Goal: Task Accomplishment & Management: Manage account settings

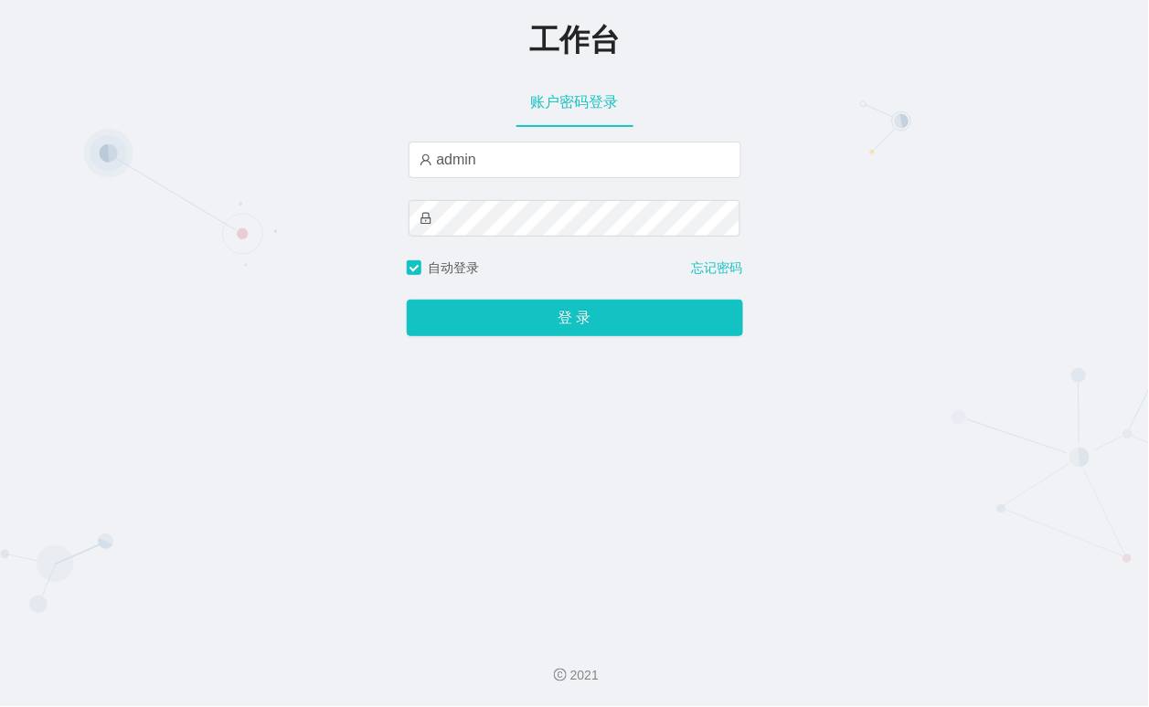
click at [391, 229] on div "工作台 账户密码登录 admin 自动登录 忘记密码 登 录" at bounding box center [574, 311] width 1149 height 622
click at [433, 303] on button "登 录" at bounding box center [575, 318] width 336 height 37
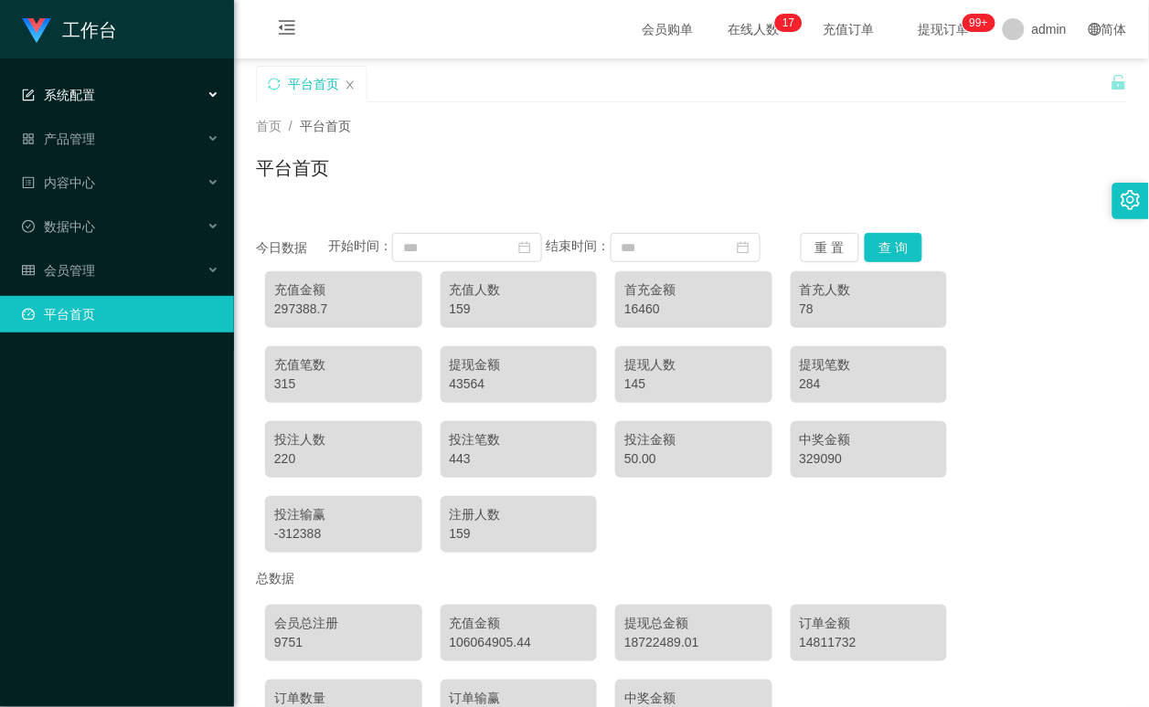
click at [116, 97] on div "系统配置" at bounding box center [117, 95] width 234 height 37
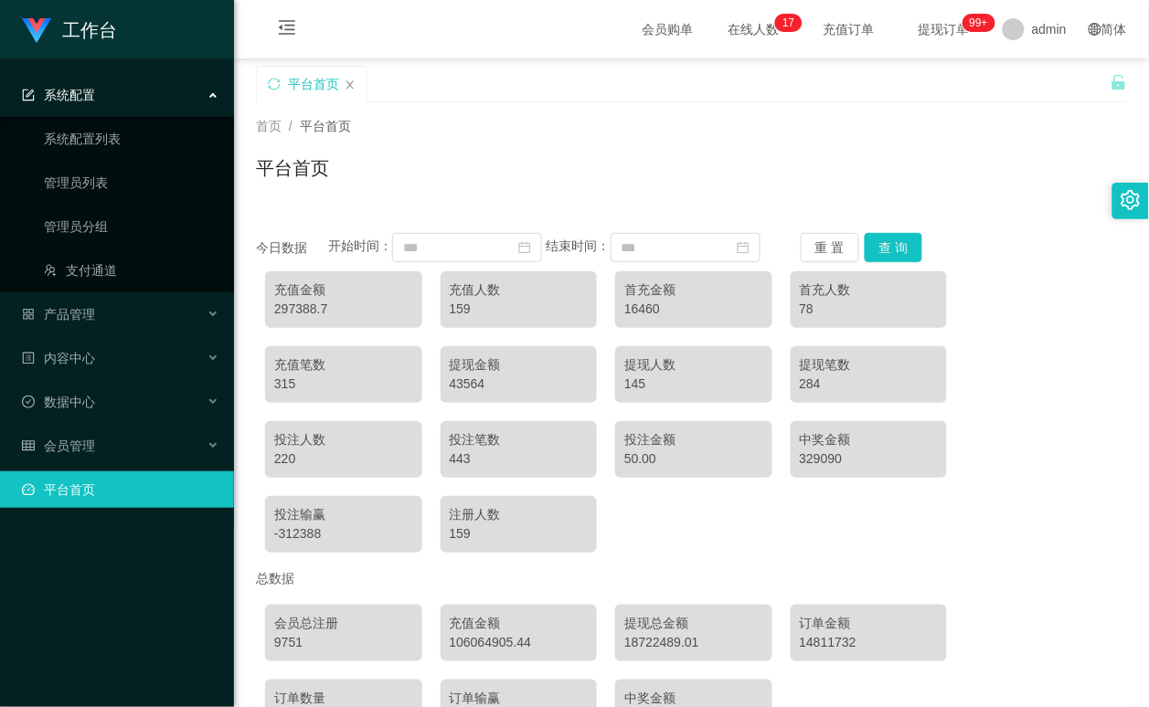
click at [137, 94] on div "系统配置" at bounding box center [117, 95] width 234 height 37
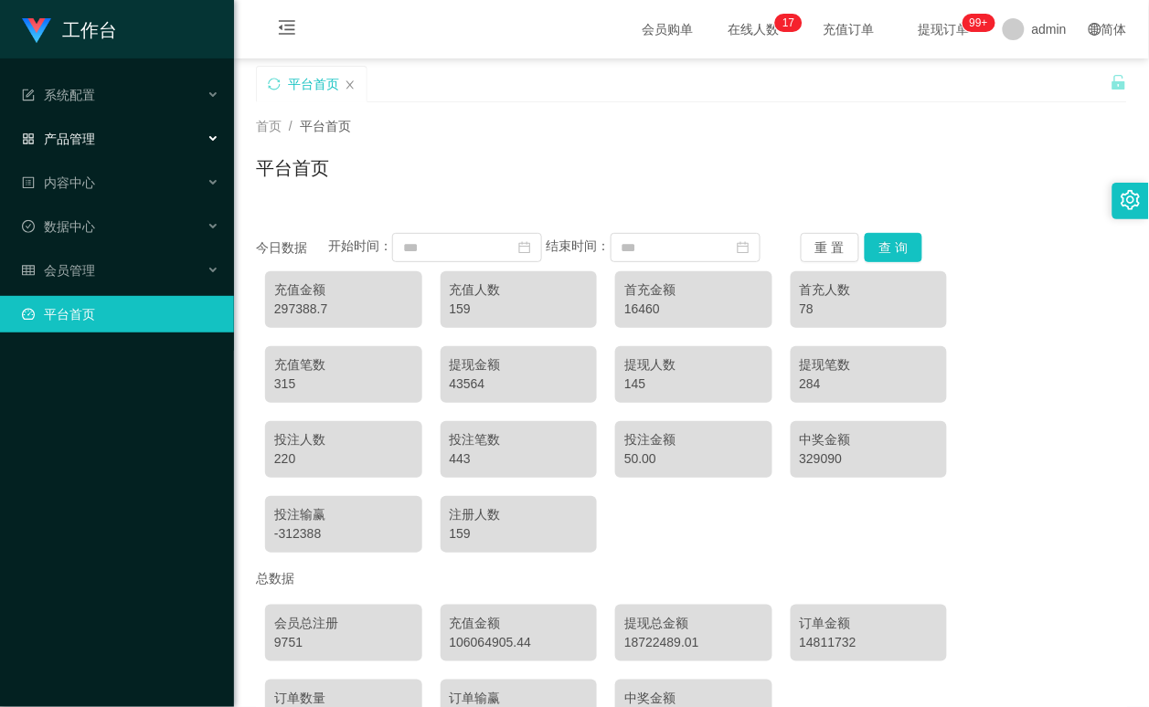
click at [94, 134] on span "产品管理" at bounding box center [58, 139] width 73 height 15
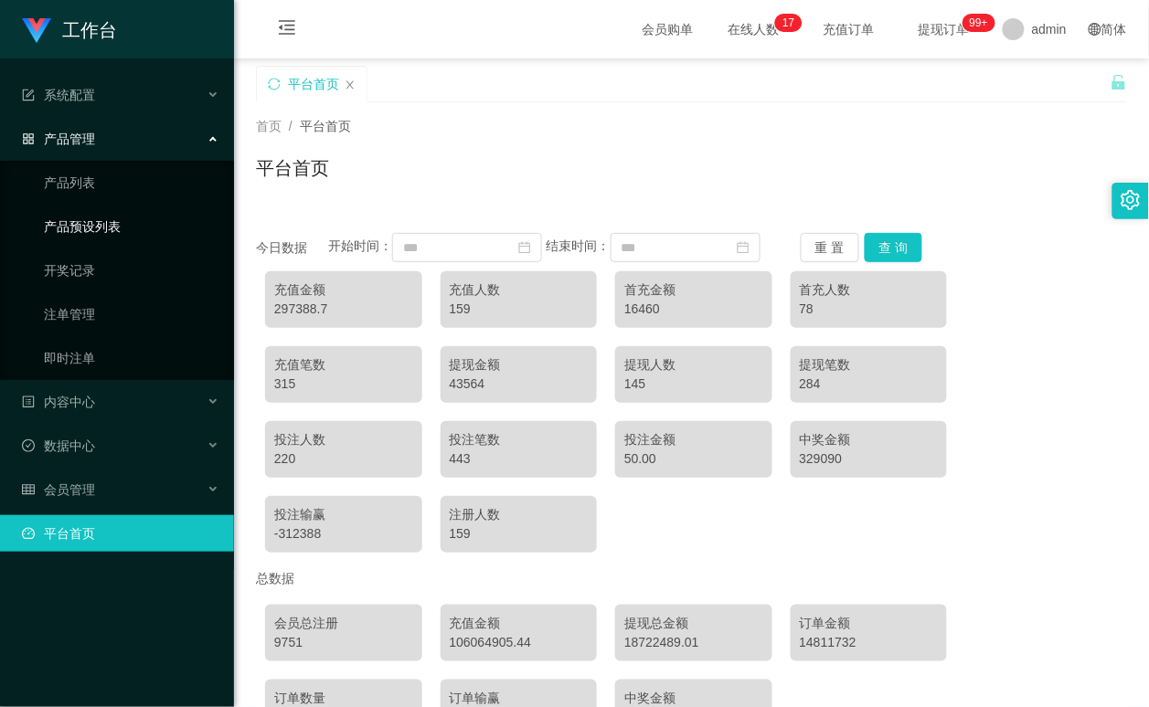
click at [121, 213] on link "产品预设列表" at bounding box center [131, 226] width 175 height 37
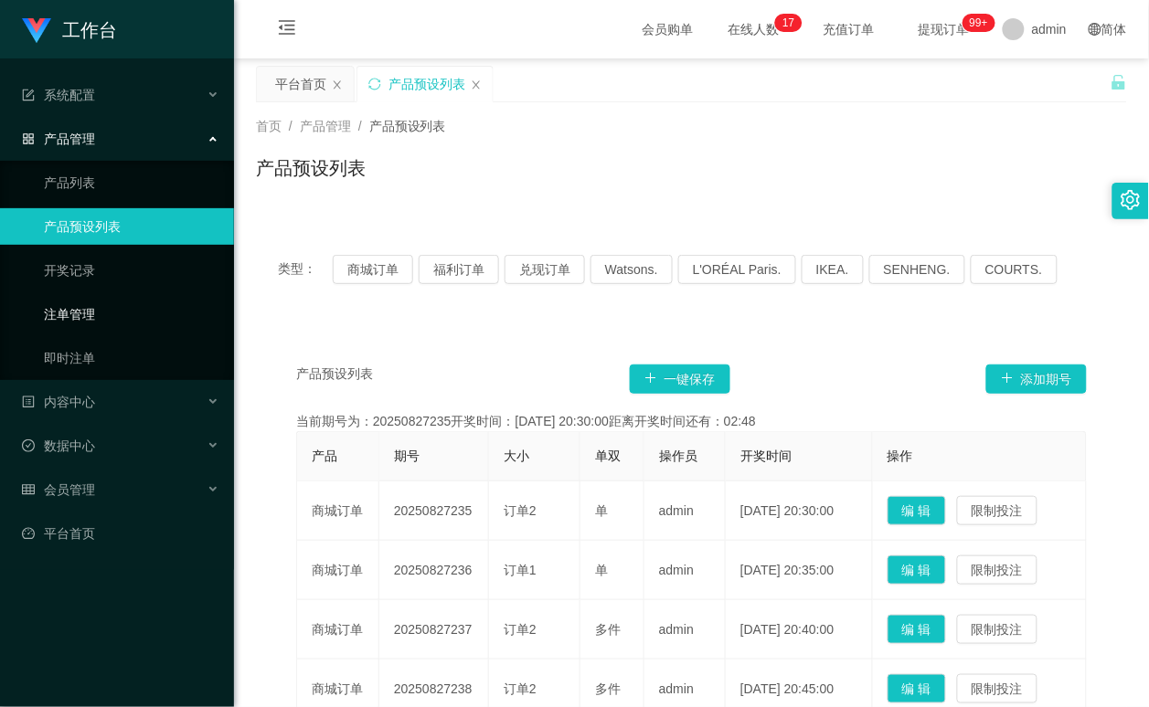
click at [83, 315] on link "注单管理" at bounding box center [131, 314] width 175 height 37
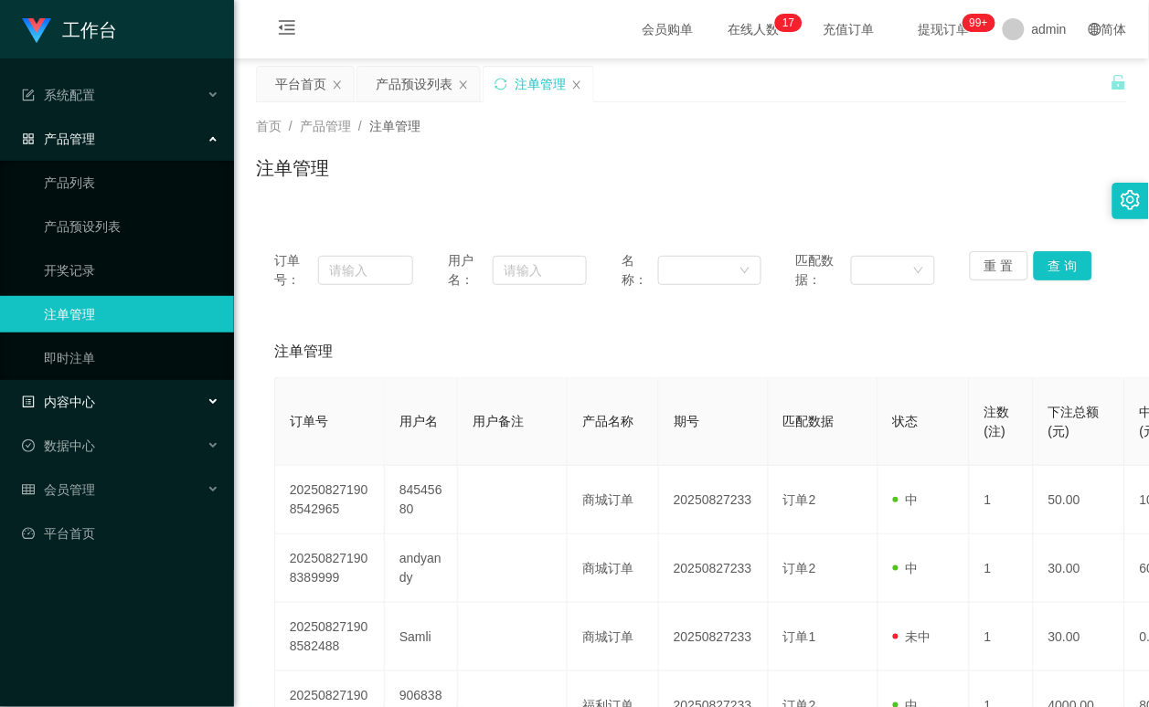
click at [97, 402] on div "内容中心" at bounding box center [117, 402] width 234 height 37
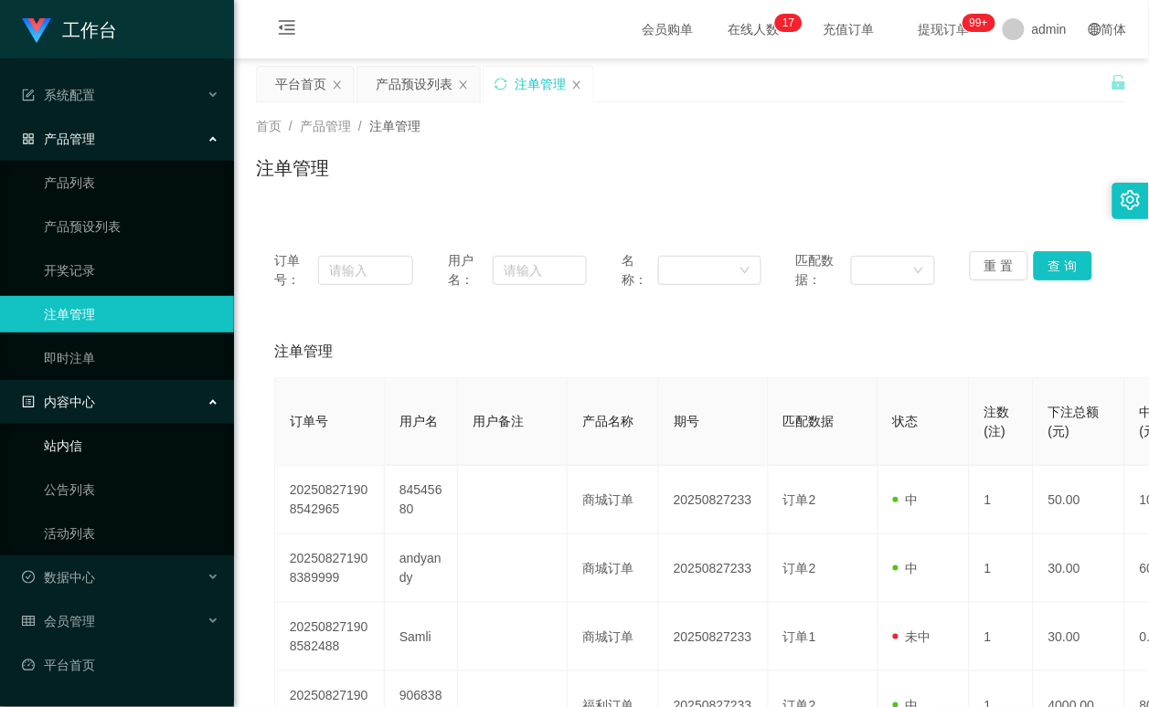
click at [96, 412] on div "内容中心" at bounding box center [117, 402] width 234 height 37
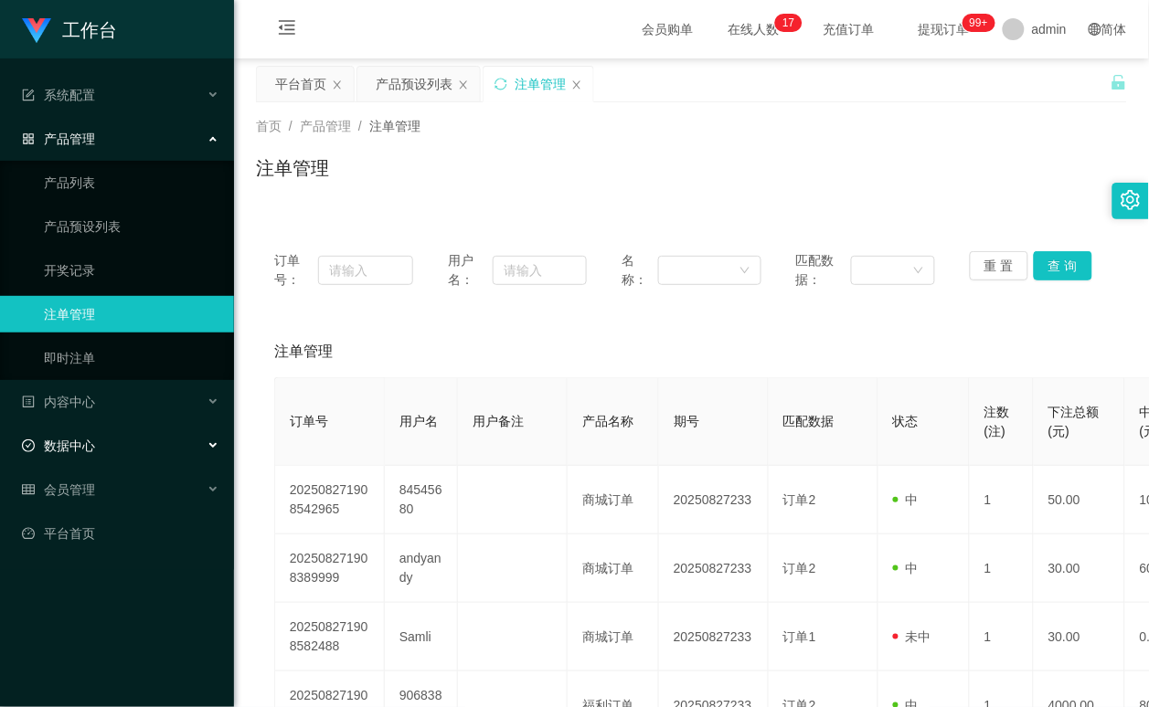
click at [88, 434] on div "数据中心" at bounding box center [117, 446] width 234 height 37
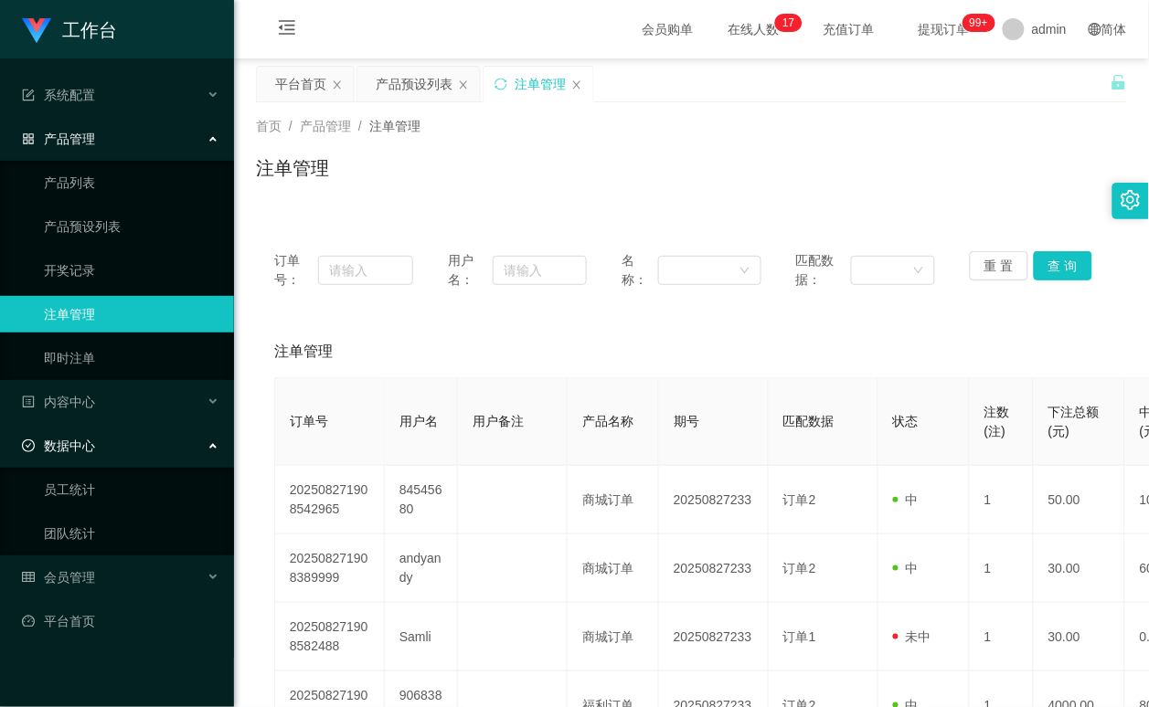
click at [133, 130] on div "产品管理" at bounding box center [117, 139] width 234 height 37
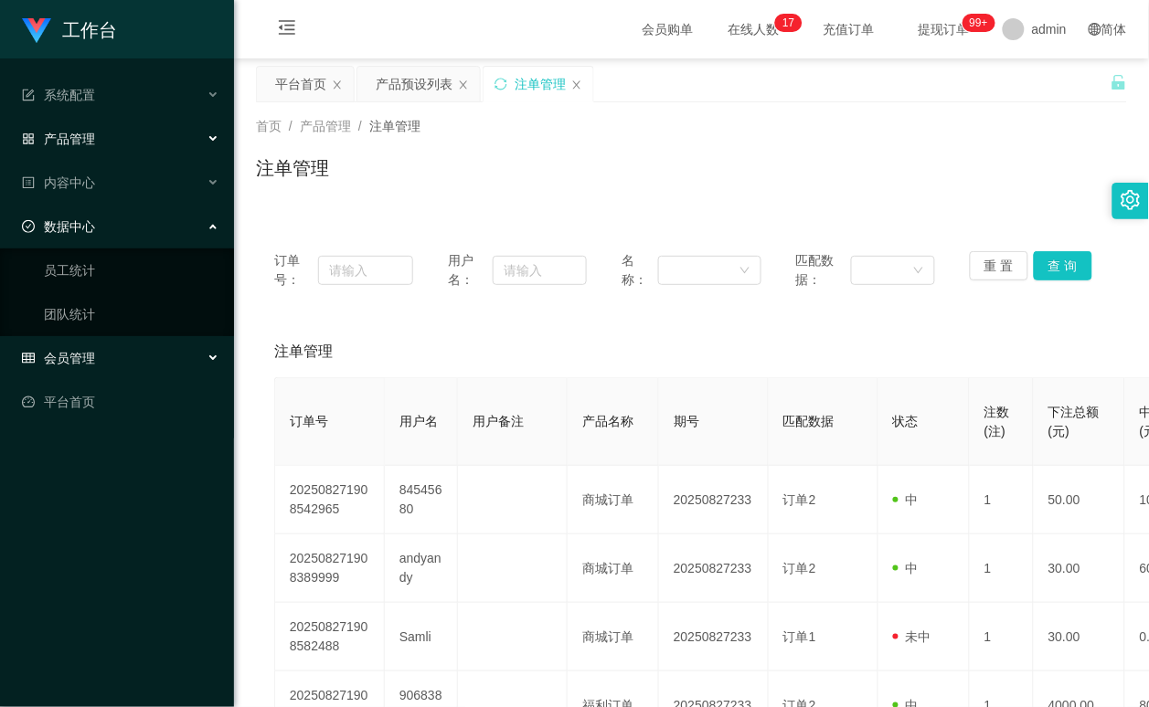
click at [89, 356] on span "会员管理" at bounding box center [58, 358] width 73 height 15
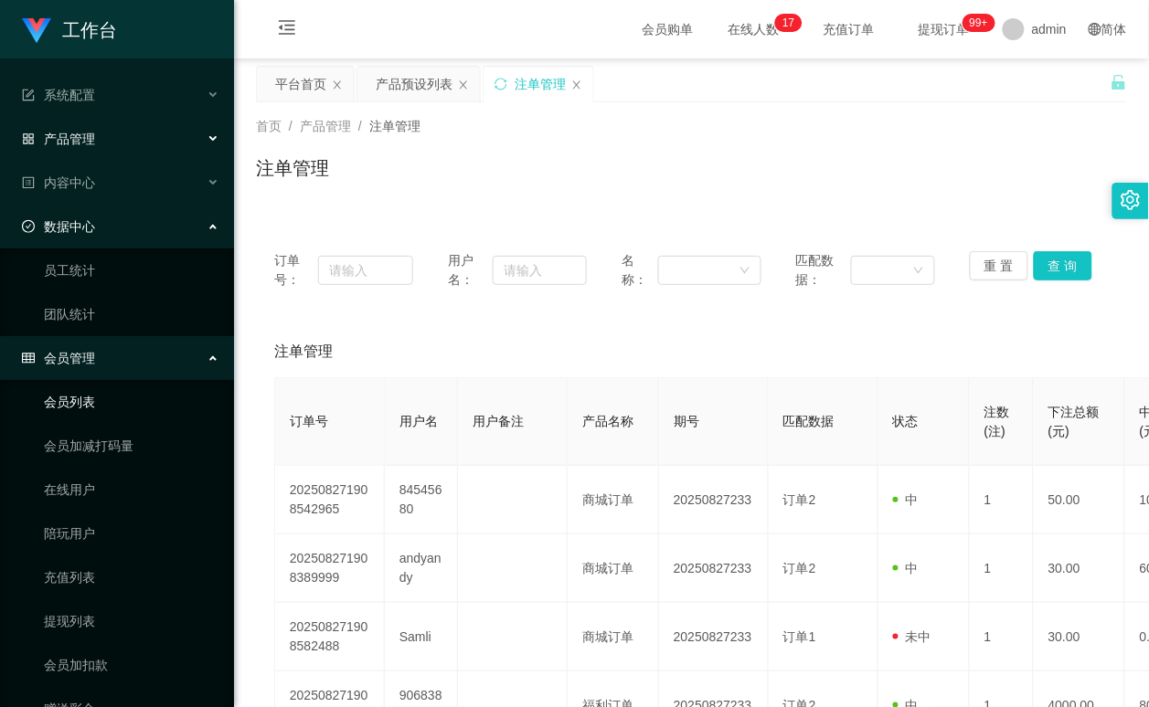
click at [84, 402] on link "会员列表" at bounding box center [131, 402] width 175 height 37
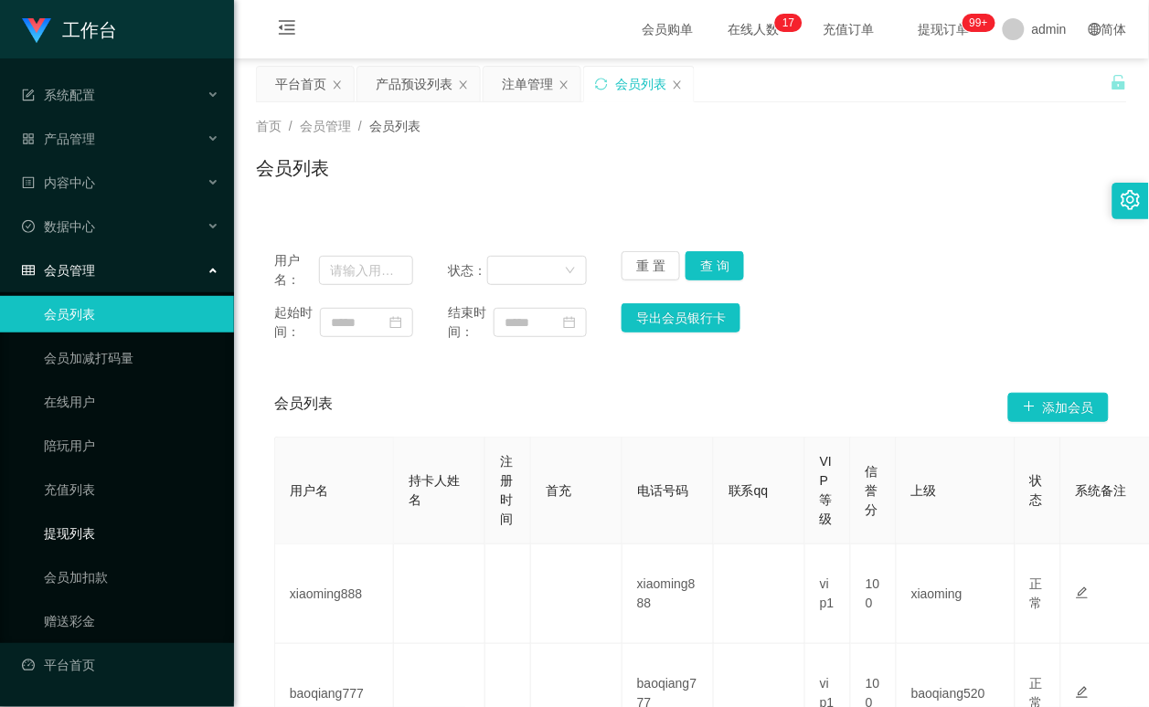
click at [78, 528] on link "提现列表" at bounding box center [131, 533] width 175 height 37
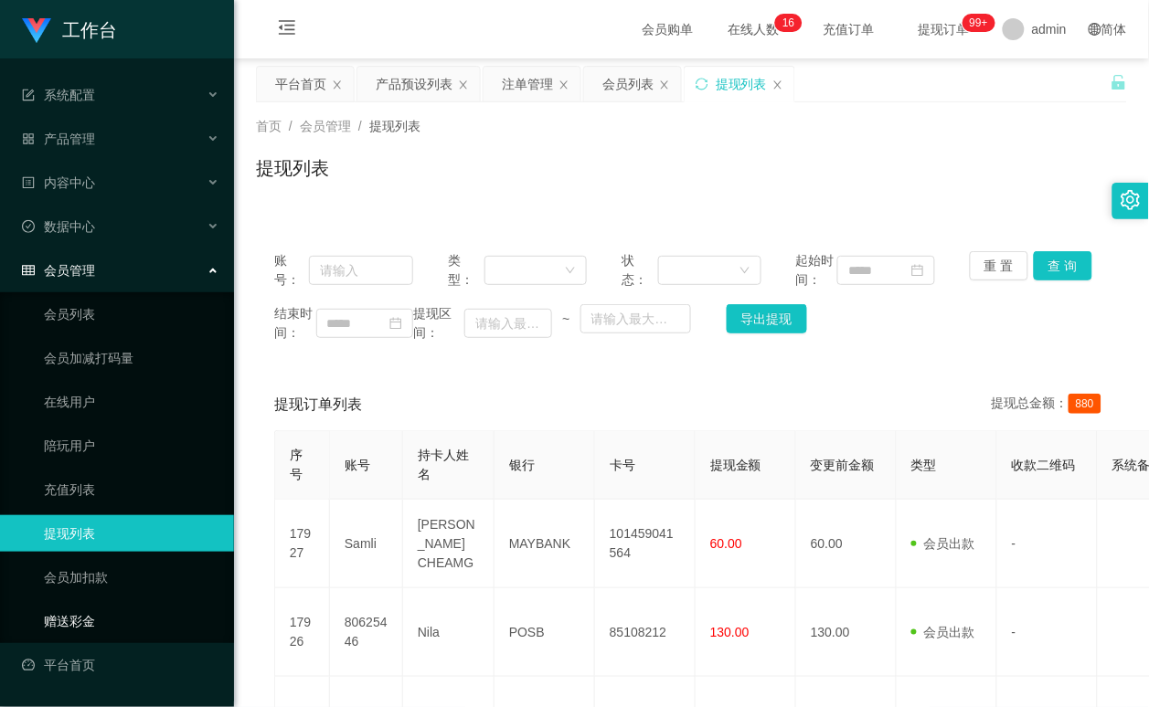
drag, startPoint x: 111, startPoint y: 622, endPoint x: 117, endPoint y: 641, distance: 20.2
click at [112, 622] on link "赠送彩金" at bounding box center [131, 621] width 175 height 37
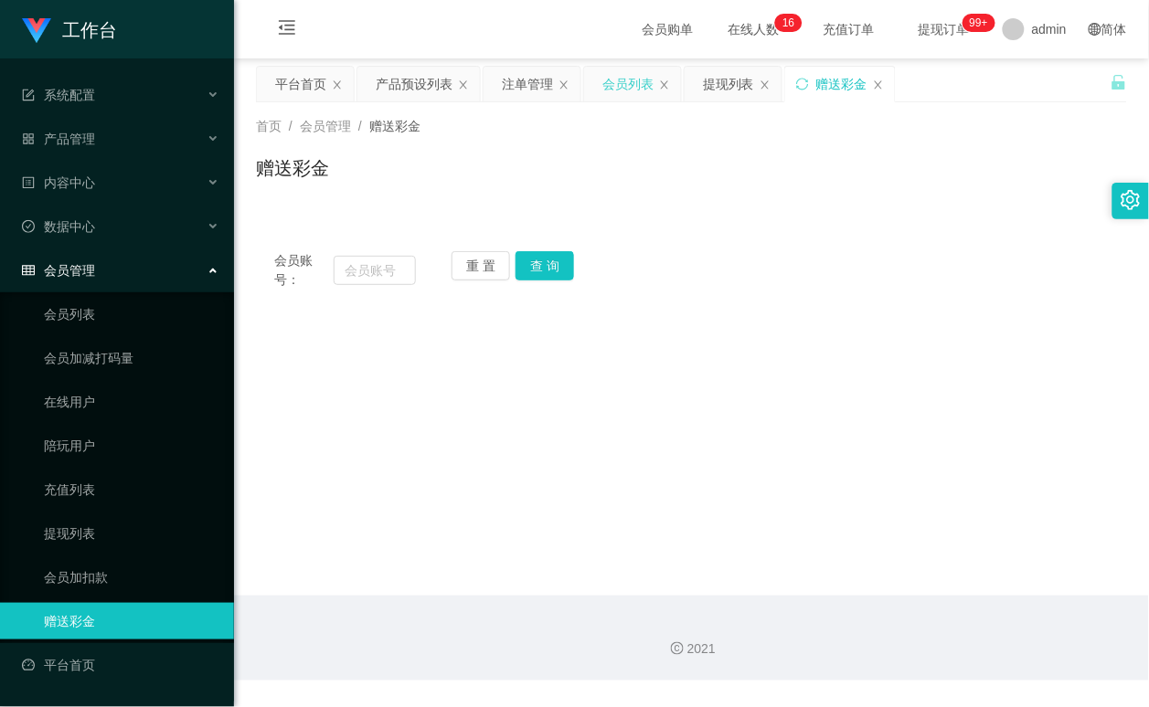
click at [624, 88] on div "会员列表" at bounding box center [627, 84] width 51 height 35
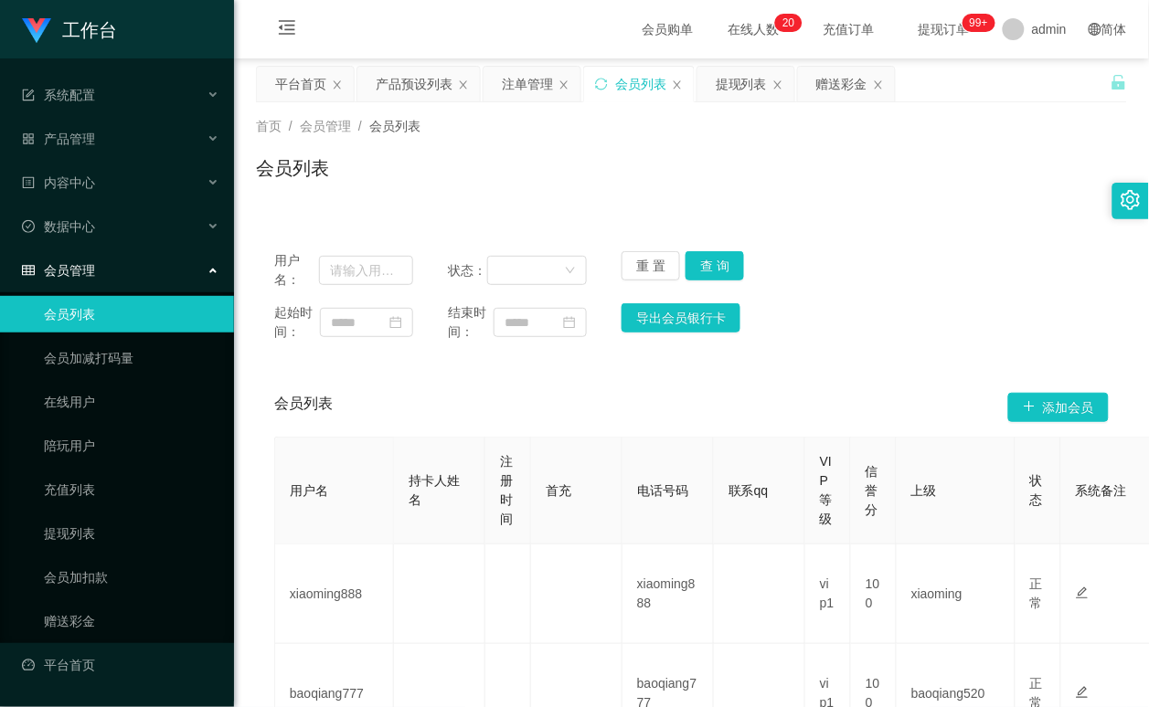
click at [187, 272] on div "会员管理" at bounding box center [117, 270] width 234 height 37
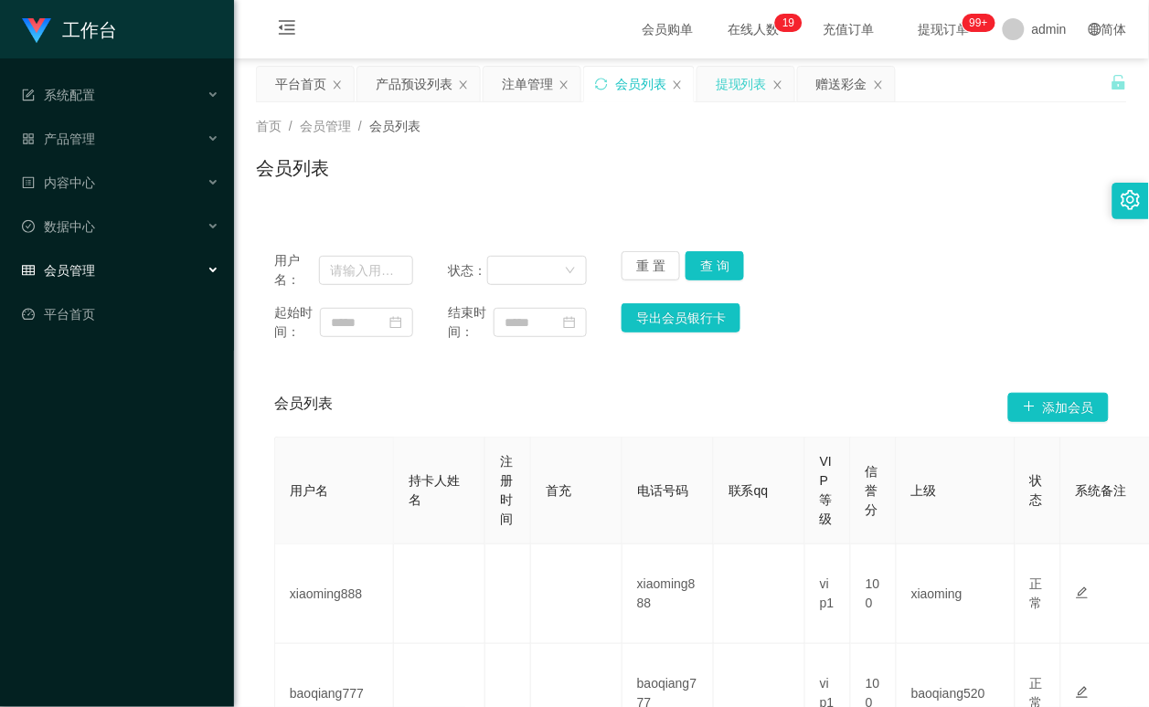
click at [735, 85] on div "提现列表" at bounding box center [741, 84] width 51 height 35
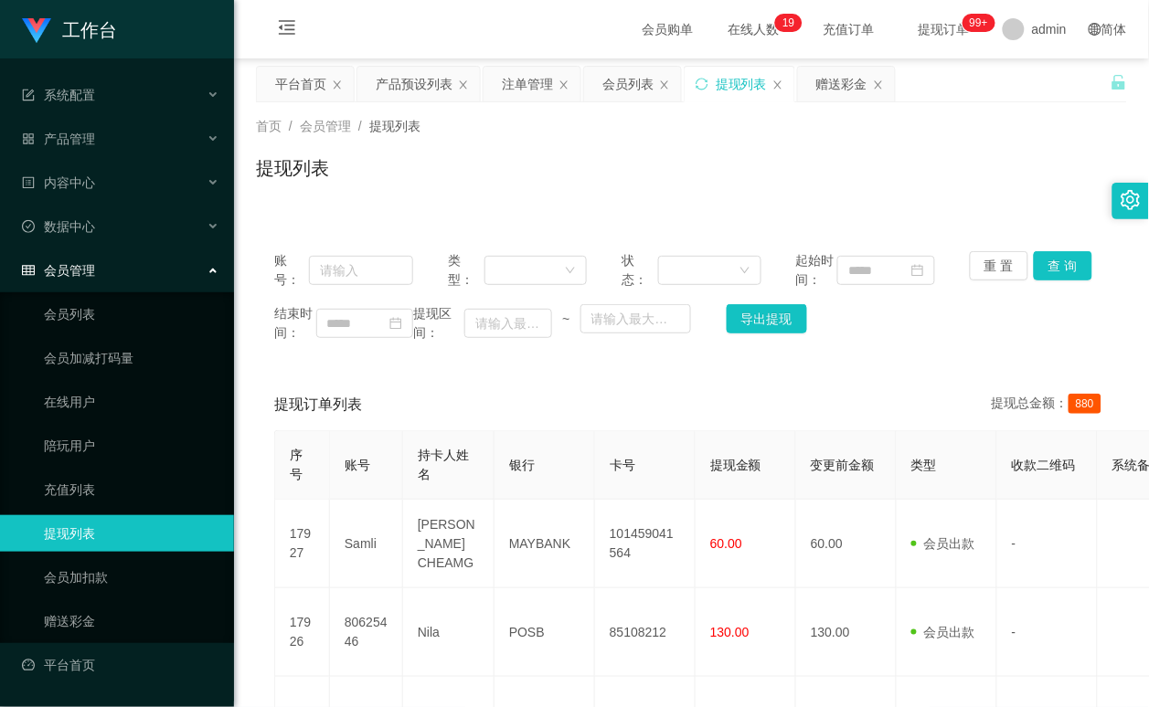
click at [69, 276] on span "会员管理" at bounding box center [58, 270] width 73 height 15
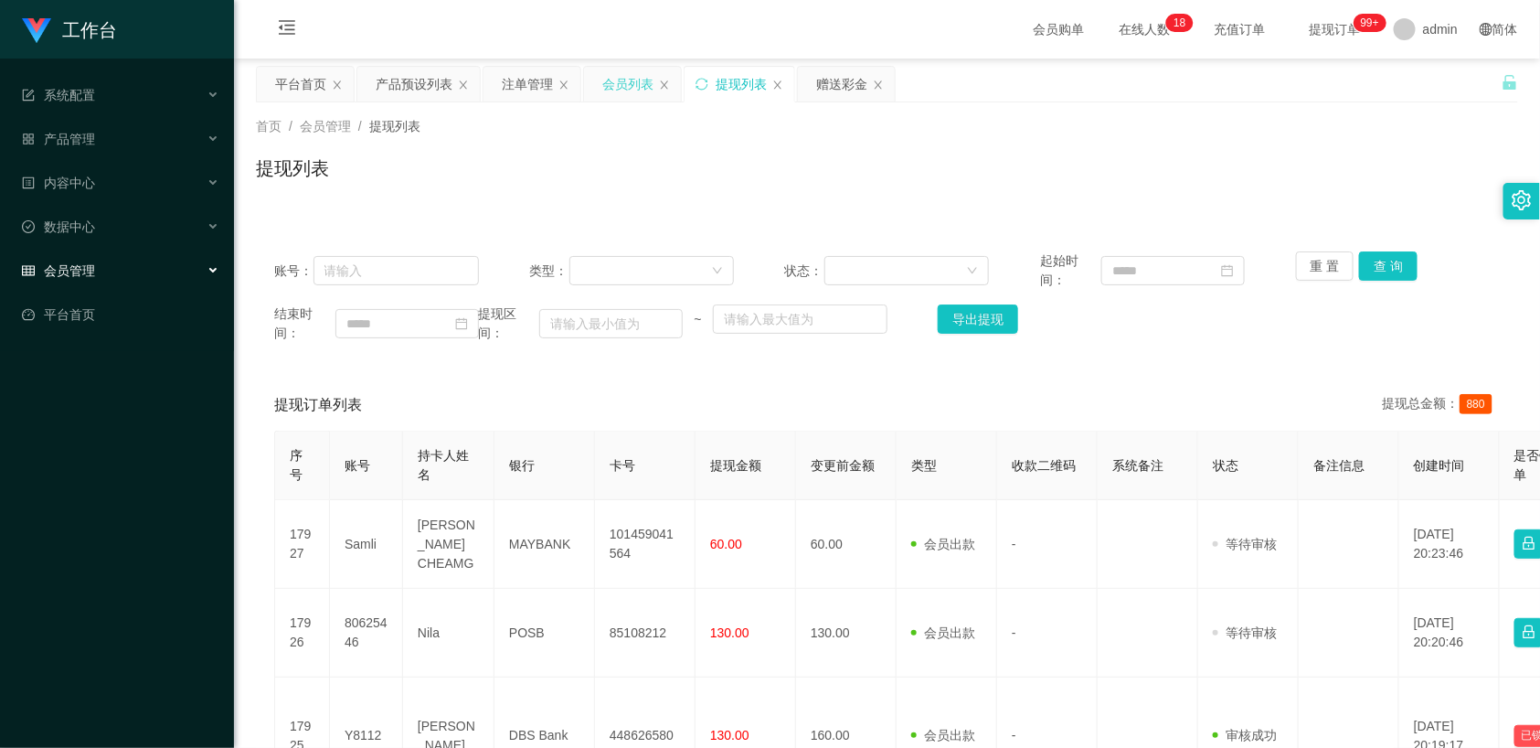
click at [632, 86] on div "会员列表" at bounding box center [627, 84] width 51 height 35
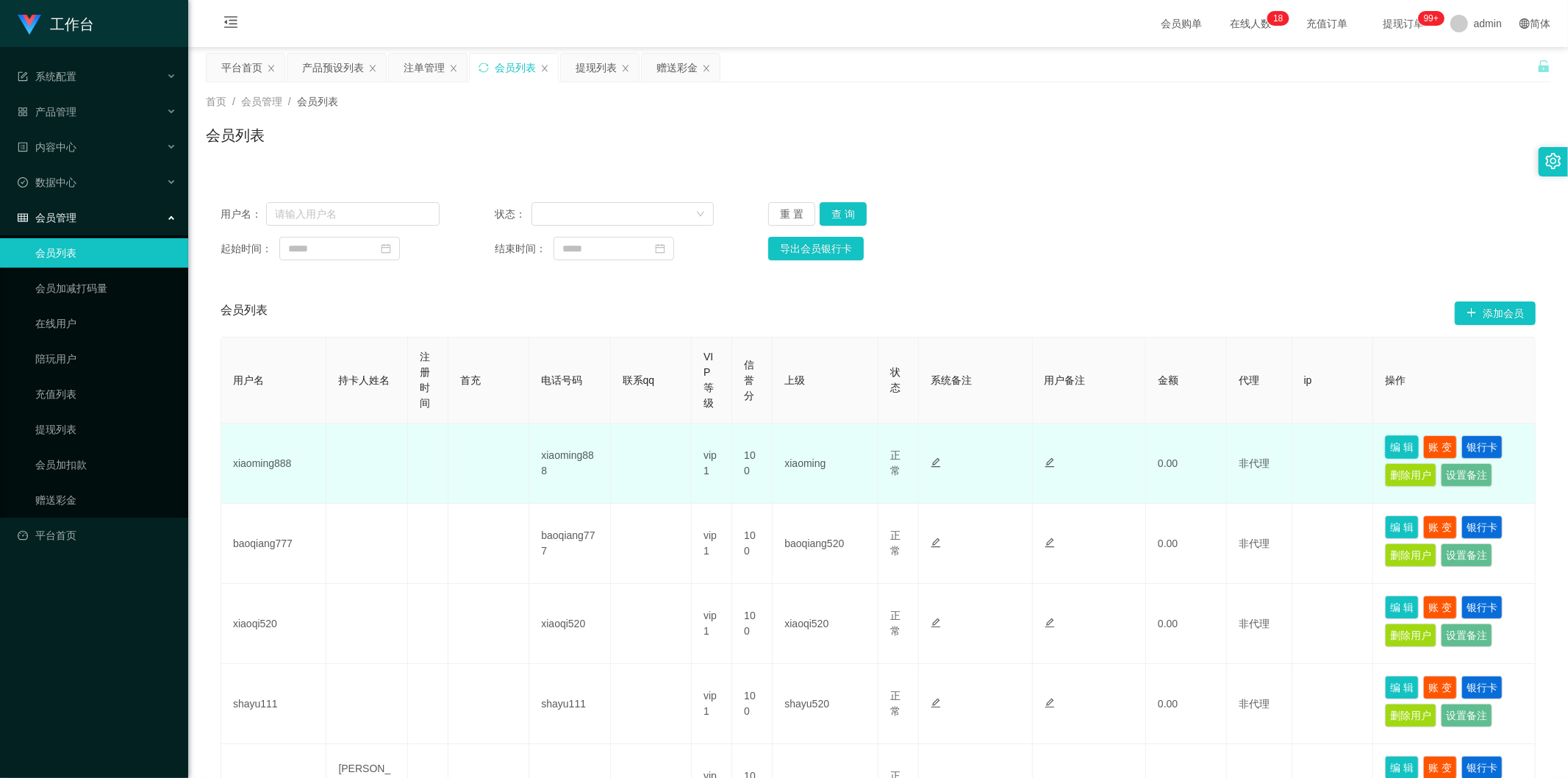
click at [923, 443] on button "编 辑" at bounding box center [1402, 447] width 34 height 23
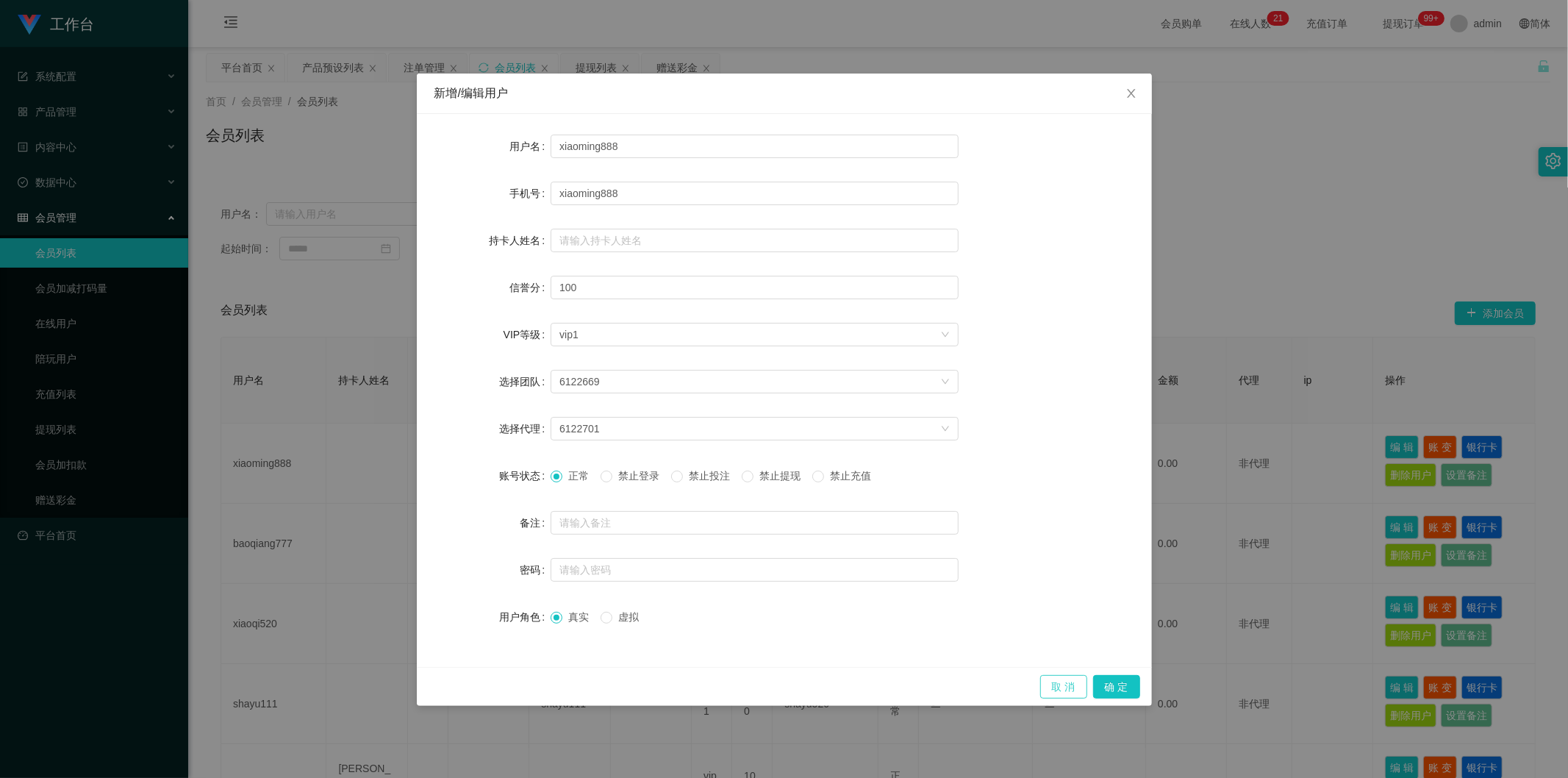
click at [923, 569] on button "取 消" at bounding box center [1063, 686] width 47 height 23
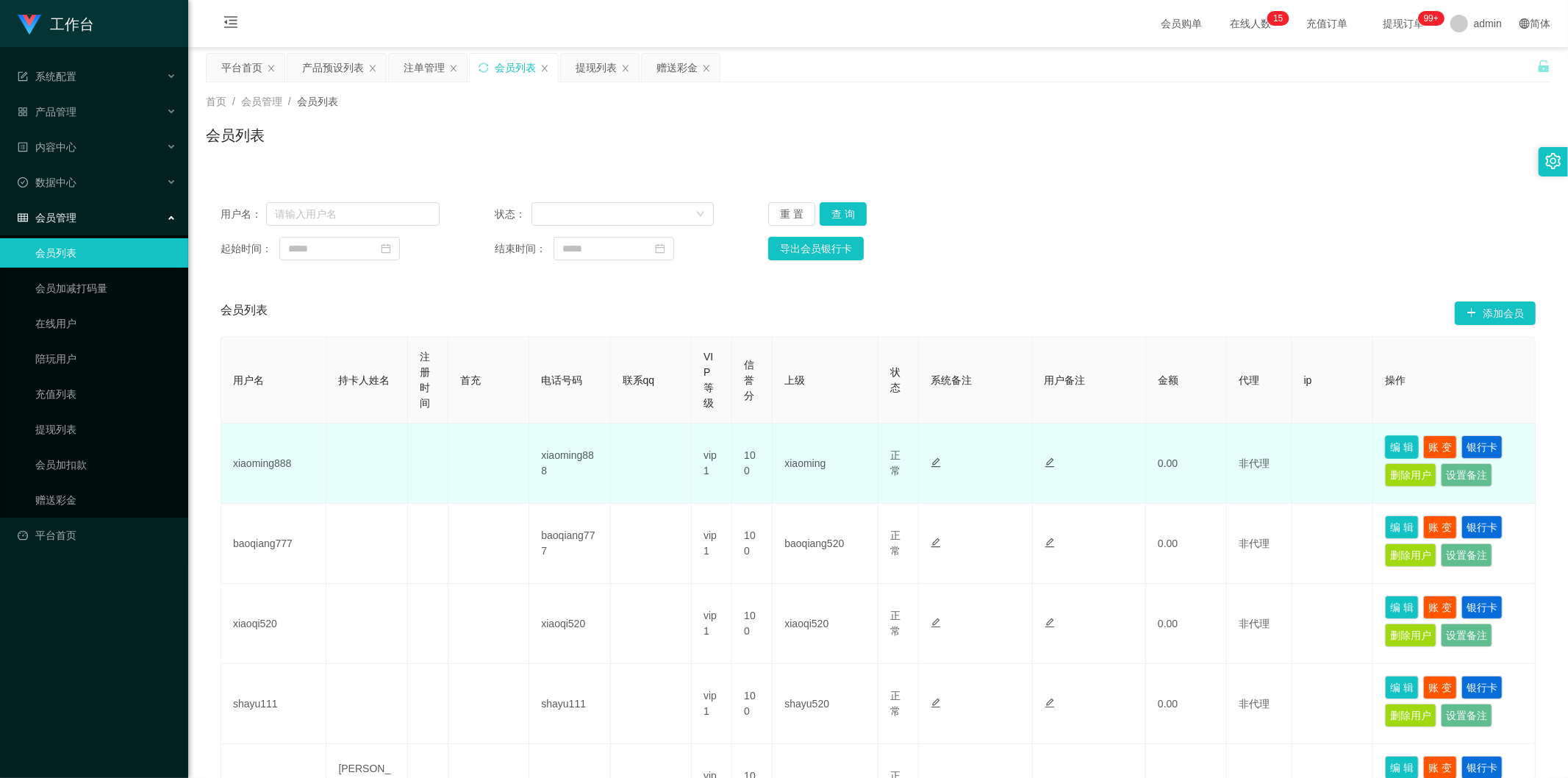
click at [923, 447] on button "编 辑" at bounding box center [1402, 447] width 34 height 23
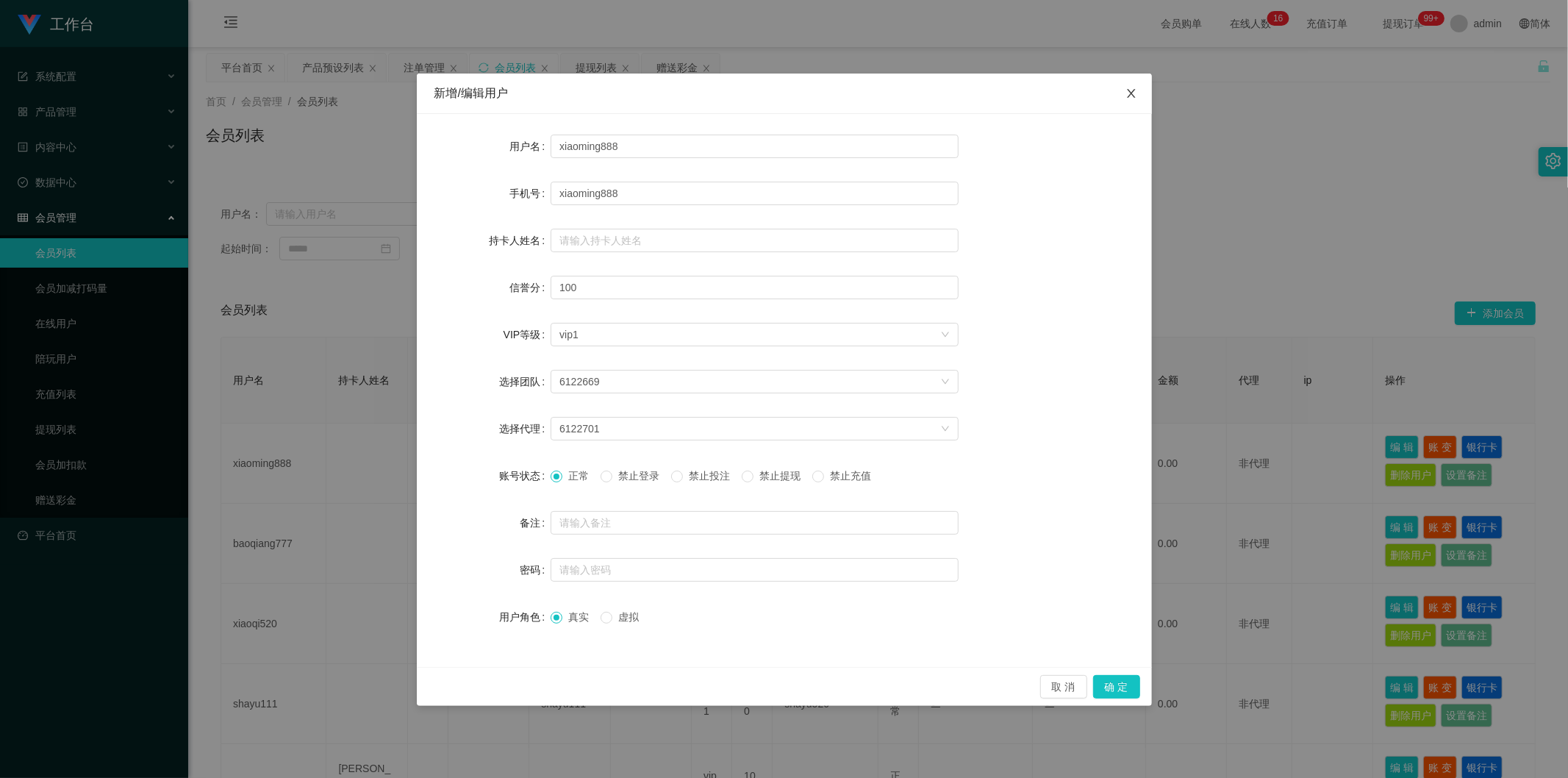
drag, startPoint x: 1132, startPoint y: 90, endPoint x: 1200, endPoint y: 60, distance: 74.3
click at [923, 90] on icon "图标: close" at bounding box center [1131, 93] width 12 height 12
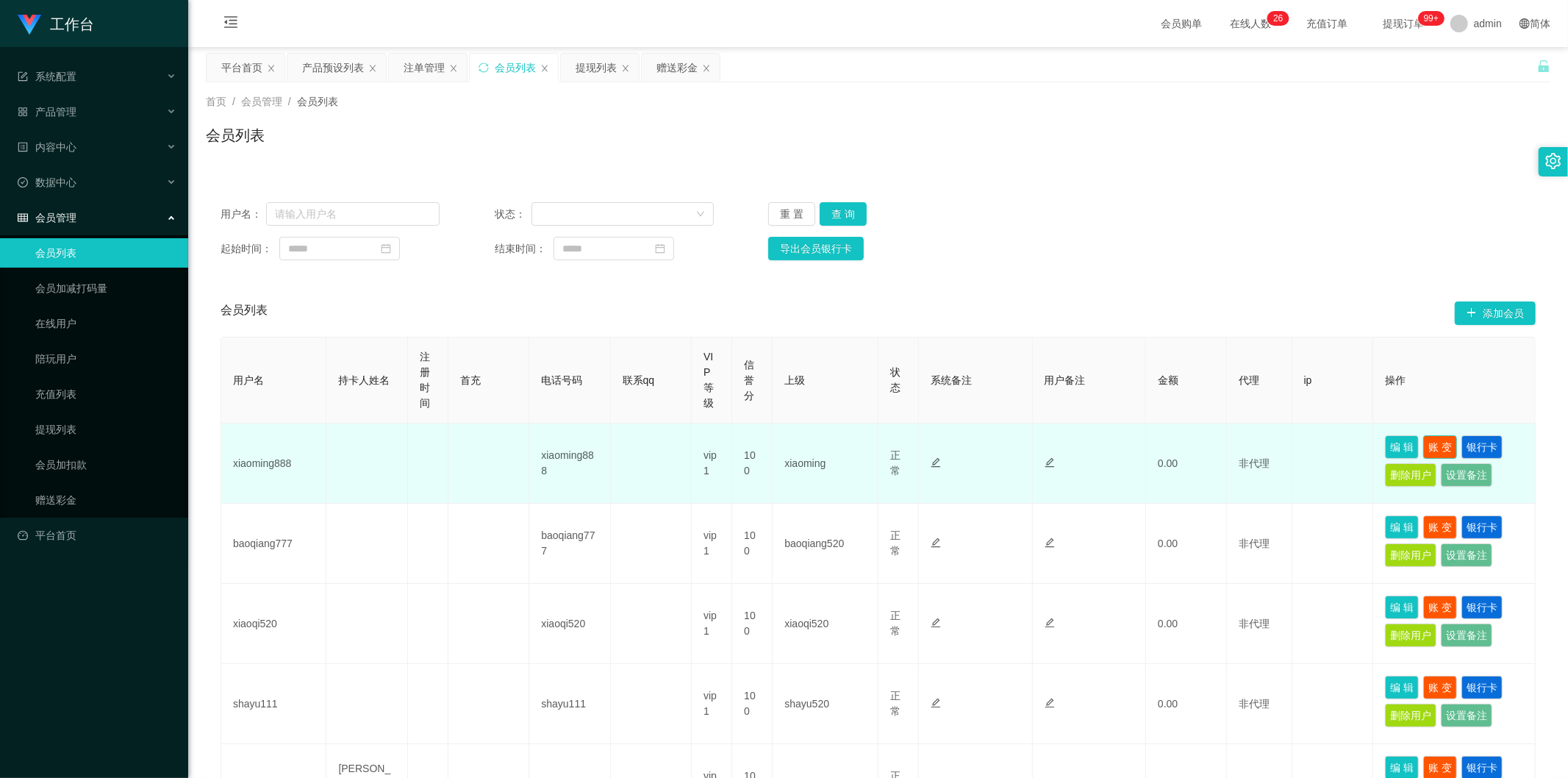
click at [923, 438] on button "账 变" at bounding box center [1440, 447] width 34 height 23
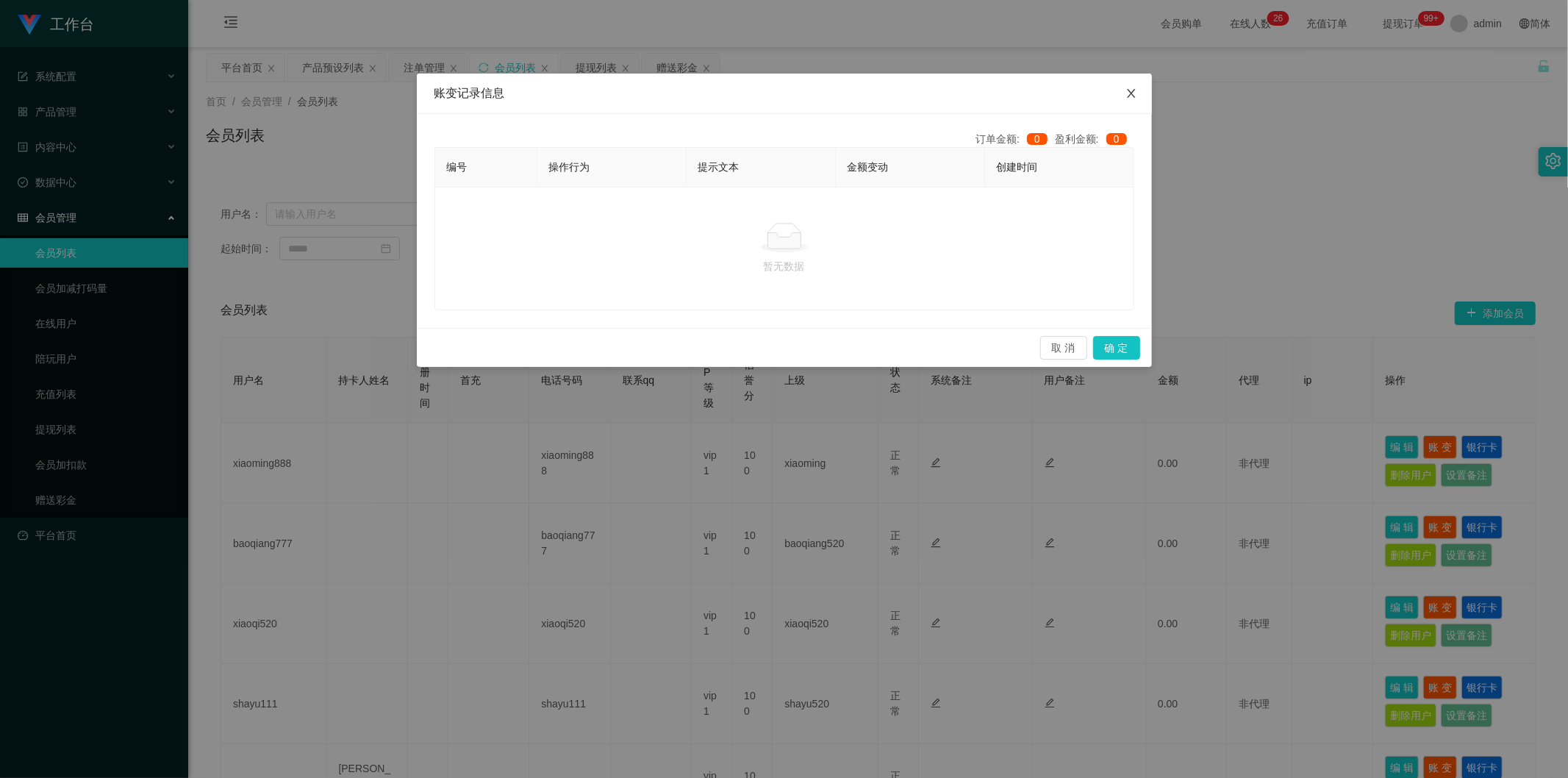
click at [923, 98] on icon "图标: close" at bounding box center [1131, 93] width 12 height 12
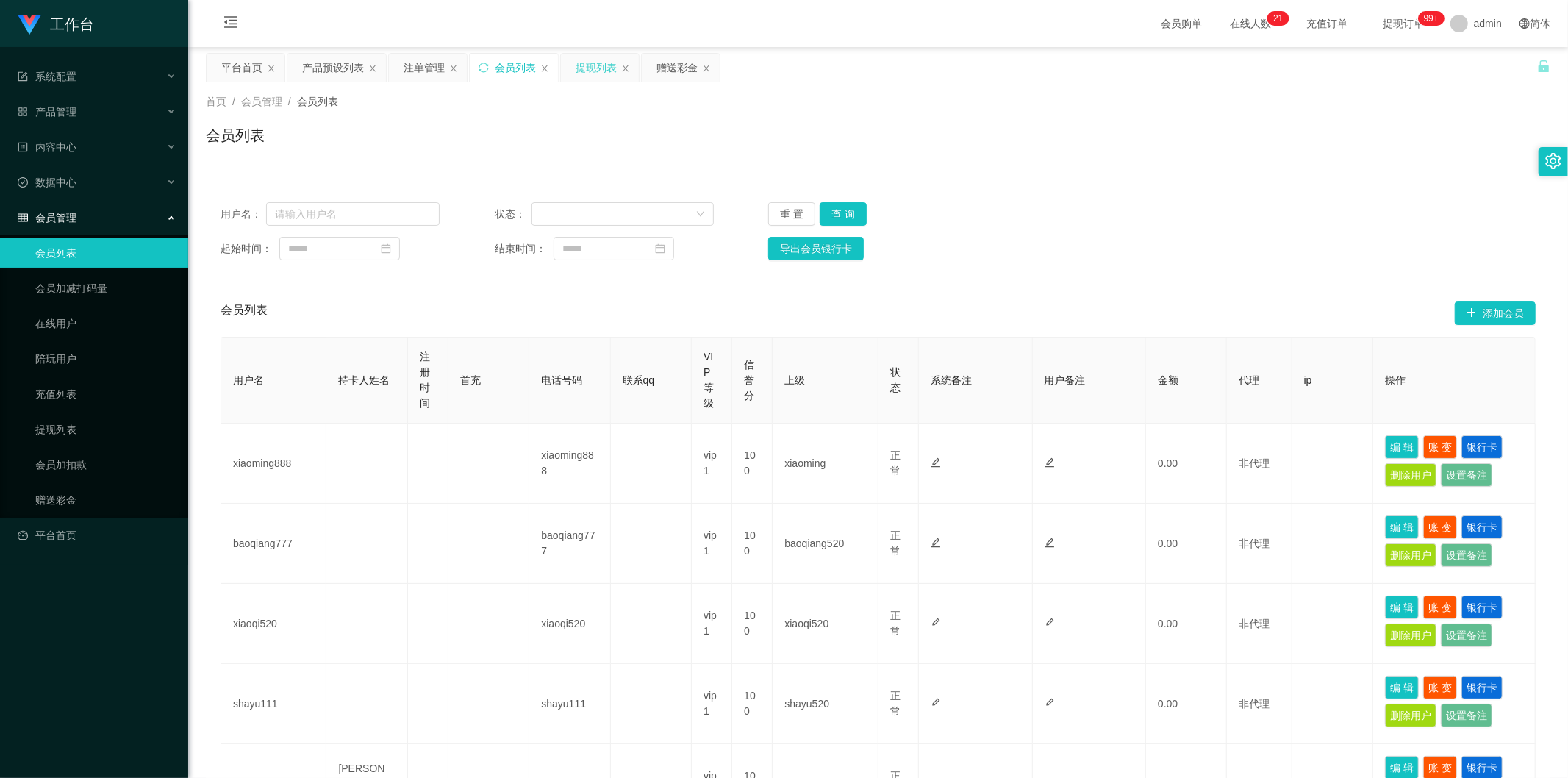
click at [606, 67] on div "提现列表" at bounding box center [596, 68] width 41 height 28
